Goal: Check status

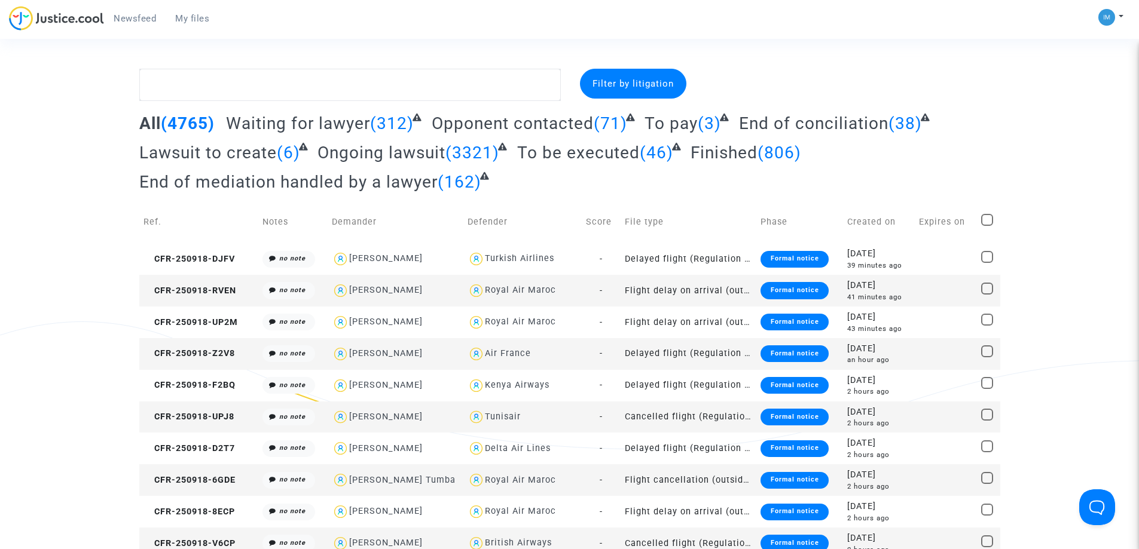
click at [597, 154] on span "To be executed" at bounding box center [578, 153] width 123 height 20
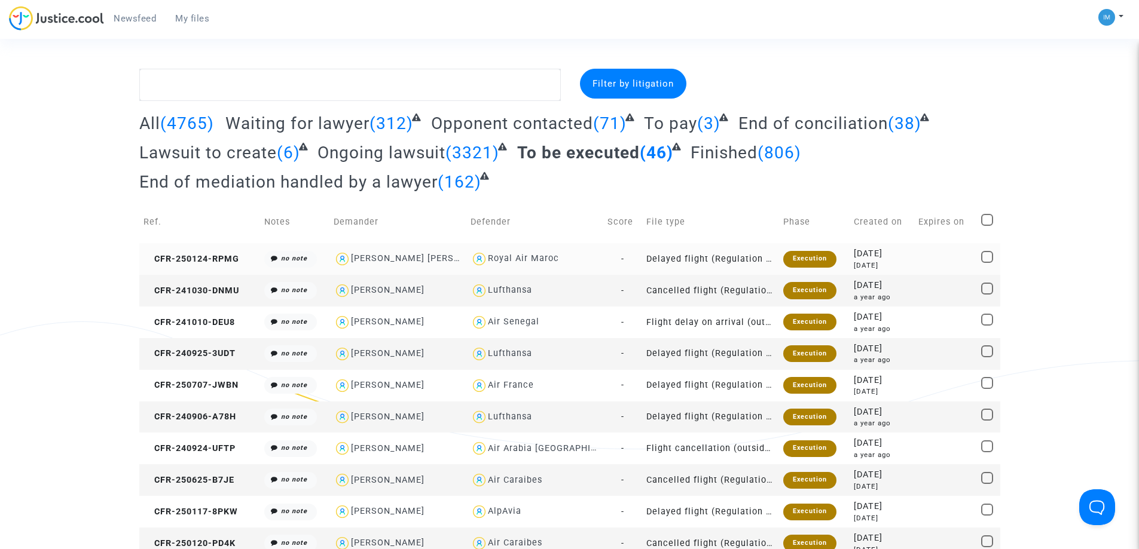
click at [815, 266] on div "Execution" at bounding box center [809, 259] width 53 height 17
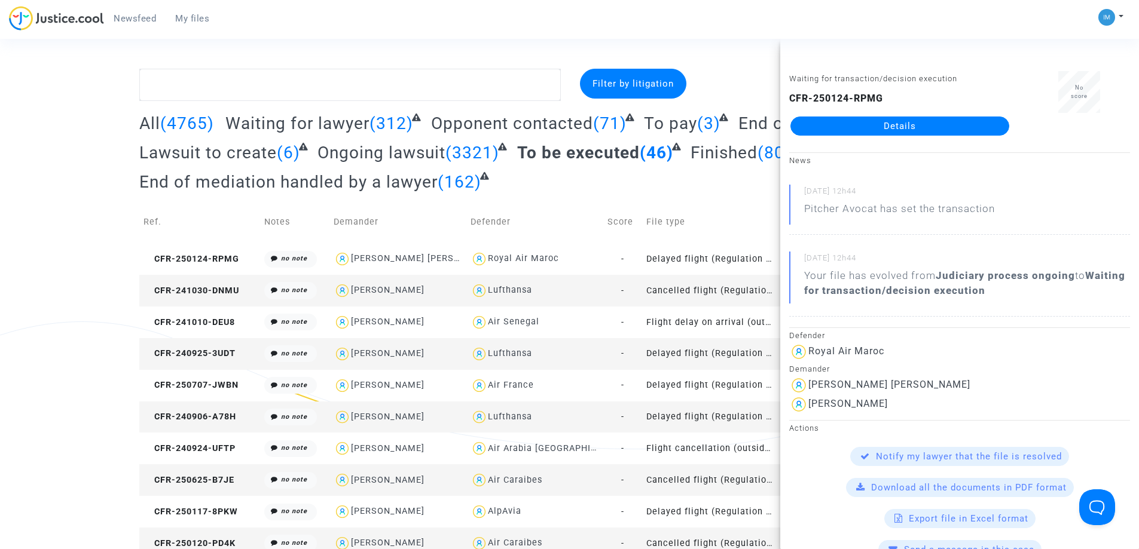
click at [714, 295] on td "Cancelled flight (Regulation EC 261/2004)" at bounding box center [710, 291] width 137 height 32
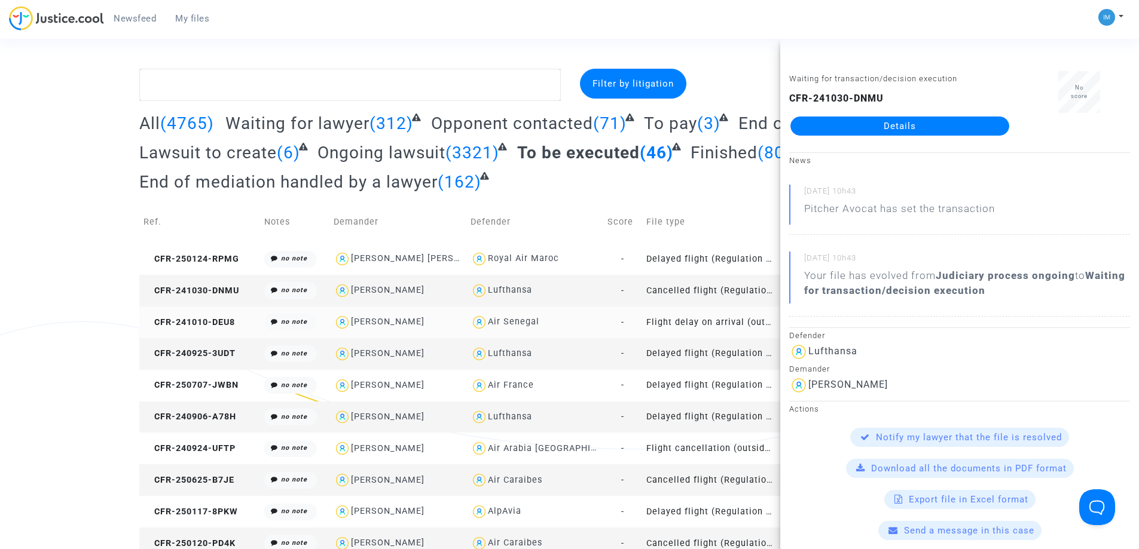
click at [701, 328] on td "Flight delay on arrival (outside of EU - Montreal Convention)" at bounding box center [710, 323] width 137 height 32
click at [713, 348] on td "Delayed flight (Regulation EC 261/2004)" at bounding box center [710, 354] width 137 height 32
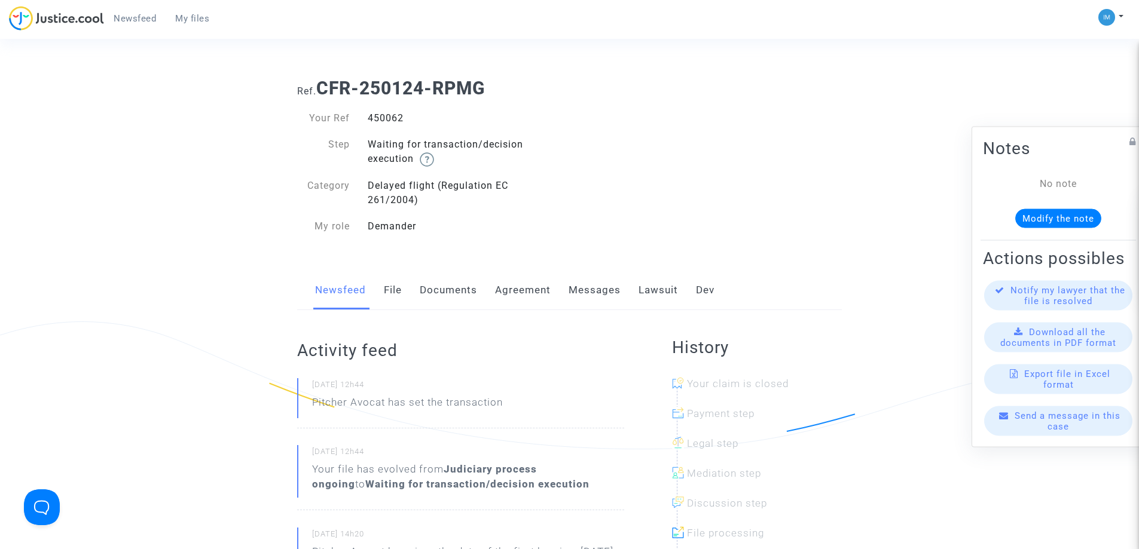
click at [653, 292] on link "Lawsuit" at bounding box center [657, 290] width 39 height 39
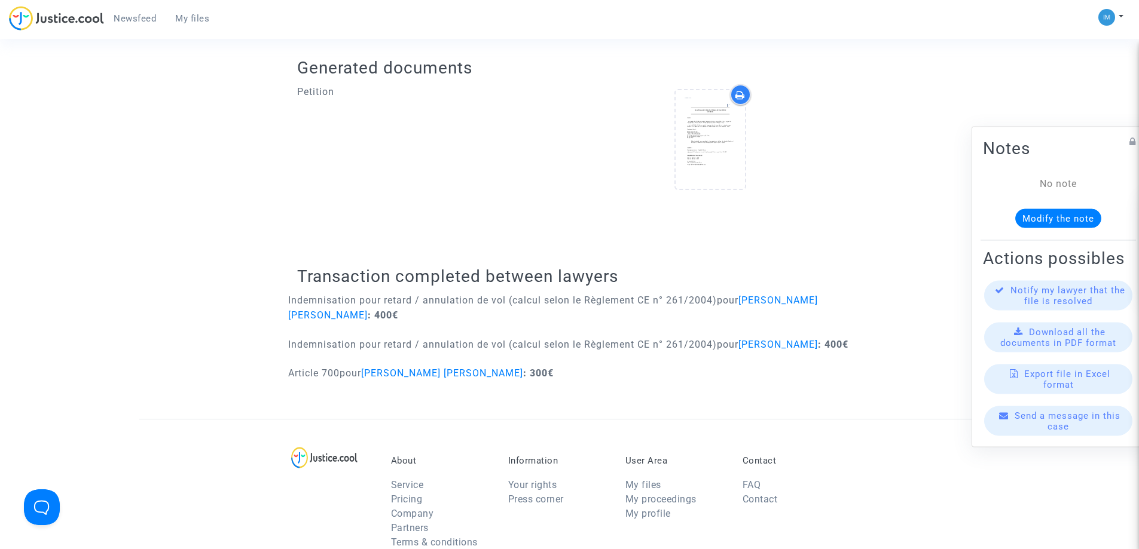
scroll to position [458, 0]
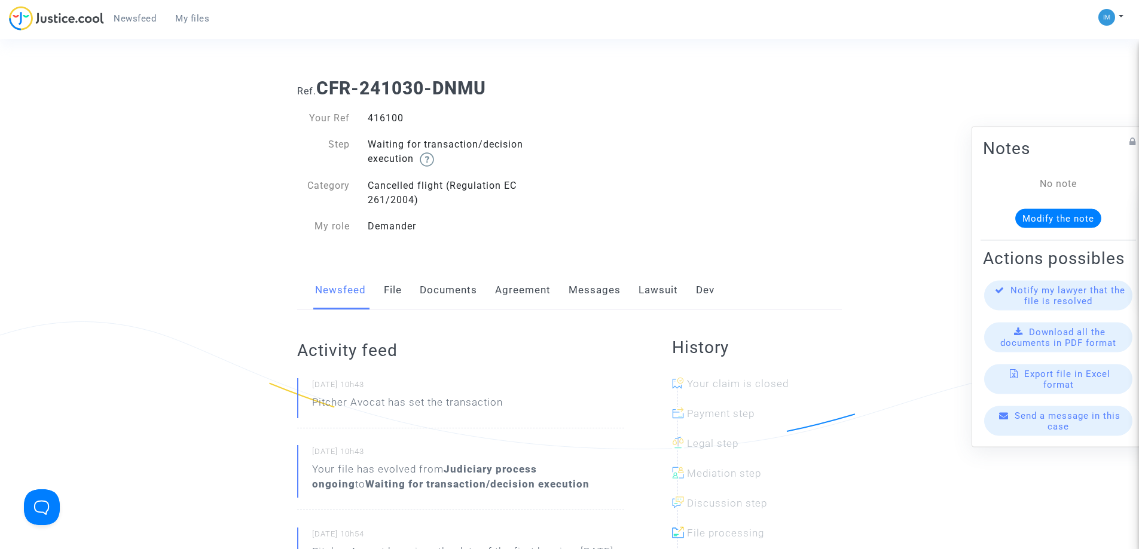
click at [660, 285] on link "Lawsuit" at bounding box center [657, 290] width 39 height 39
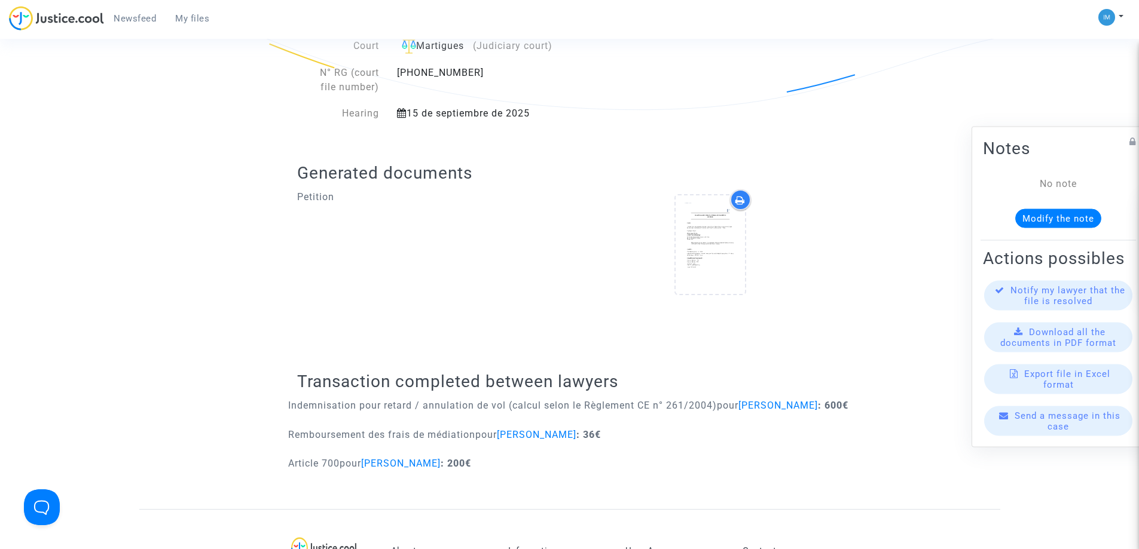
scroll to position [344, 0]
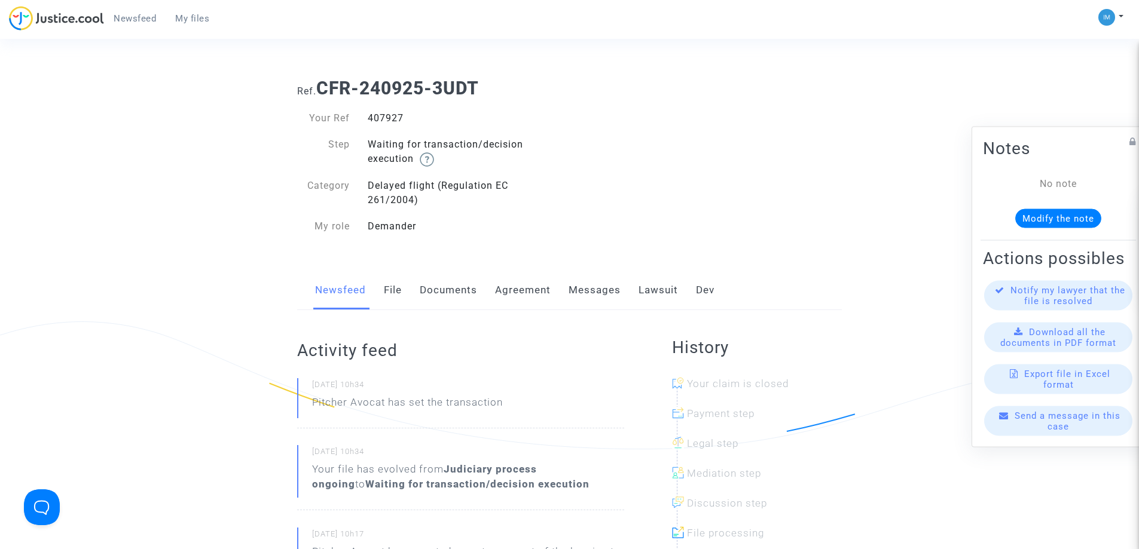
click at [659, 291] on link "Lawsuit" at bounding box center [657, 290] width 39 height 39
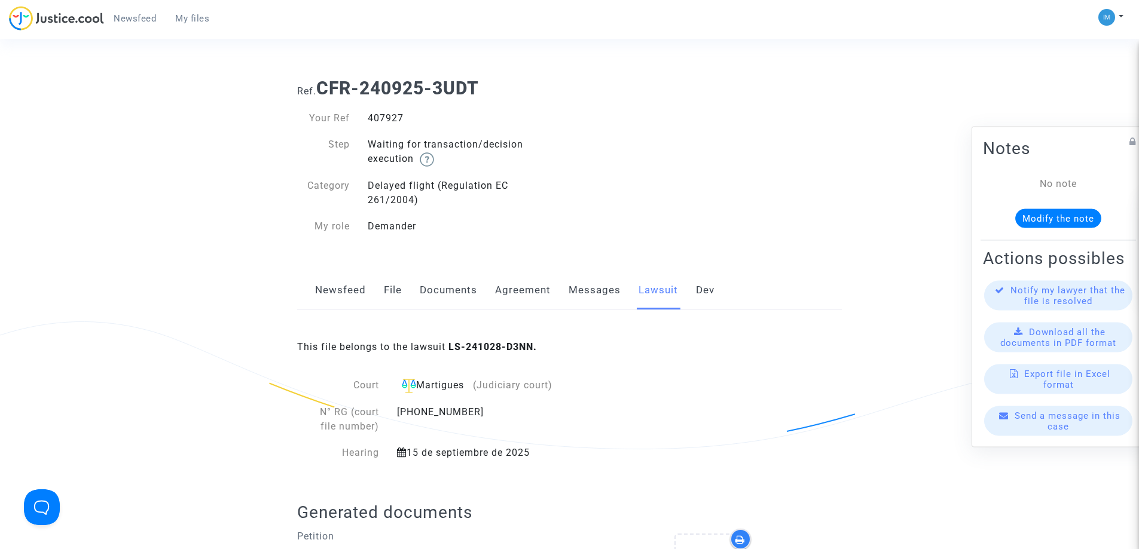
scroll to position [481, 0]
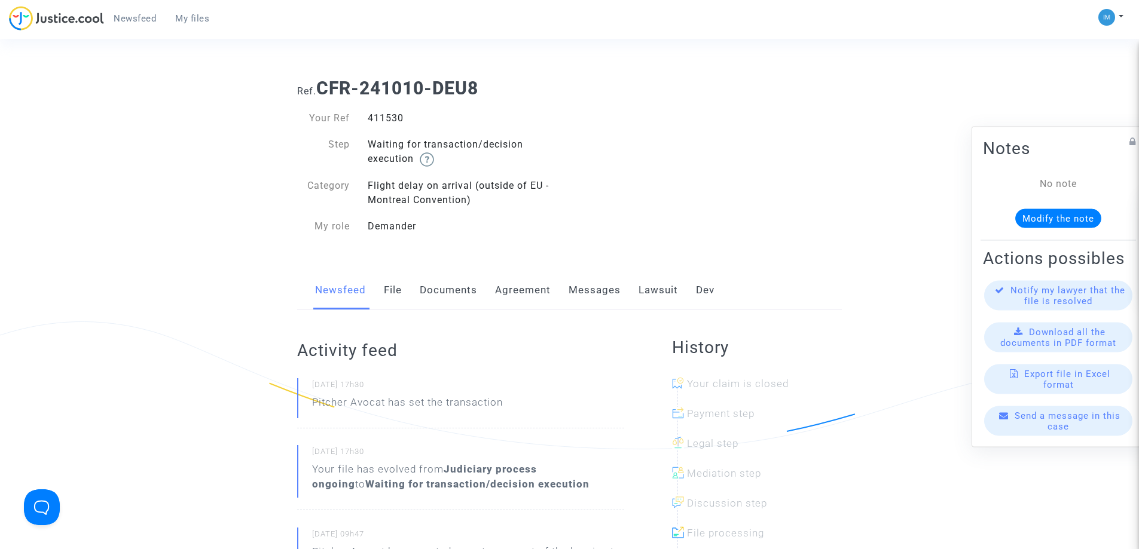
click at [654, 292] on link "Lawsuit" at bounding box center [657, 290] width 39 height 39
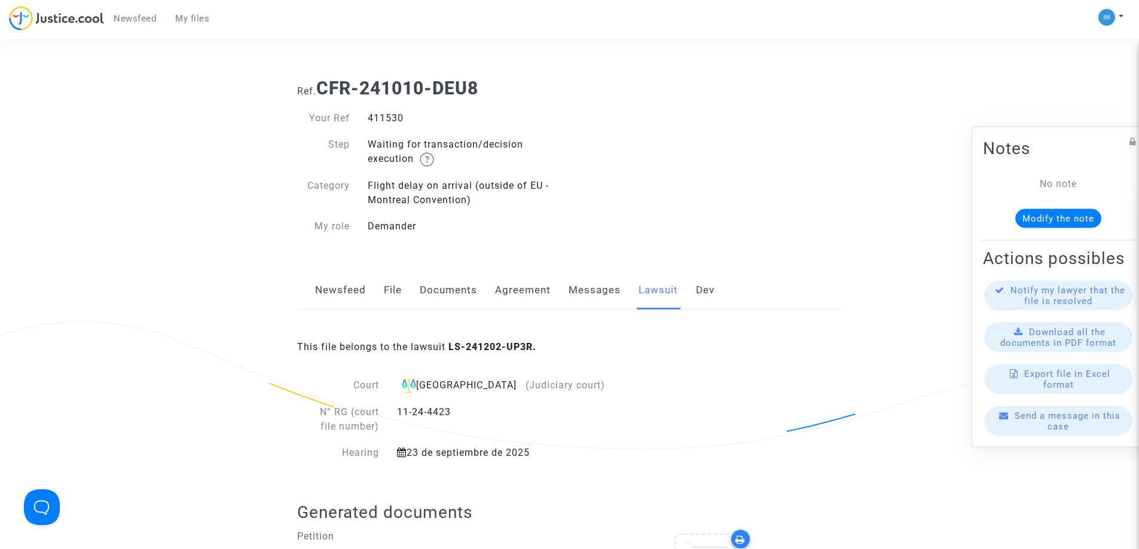
scroll to position [481, 0]
